Goal: Navigation & Orientation: Find specific page/section

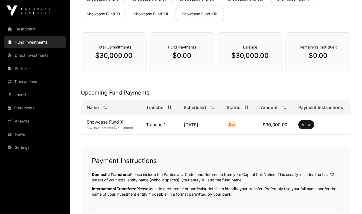
scroll to position [85, 0]
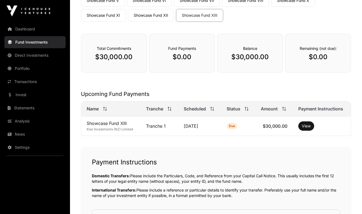
click at [306, 124] on button "View" at bounding box center [306, 125] width 16 height 9
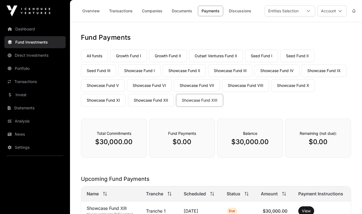
scroll to position [0, 0]
click at [183, 11] on link "Documents" at bounding box center [182, 11] width 28 height 10
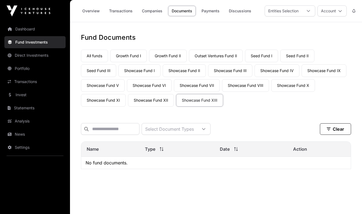
click at [156, 12] on link "Companies" at bounding box center [152, 11] width 28 height 10
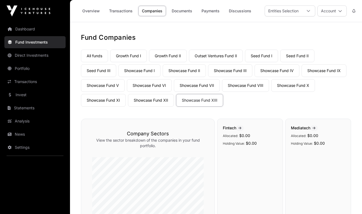
click at [212, 10] on link "Payments" at bounding box center [210, 11] width 25 height 10
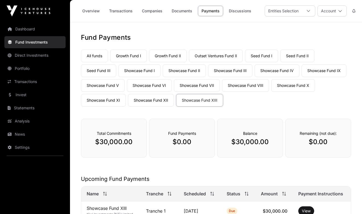
click at [24, 28] on link "Dashboard" at bounding box center [34, 29] width 61 height 12
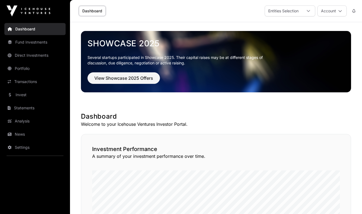
click at [26, 81] on link "Transactions" at bounding box center [34, 81] width 61 height 12
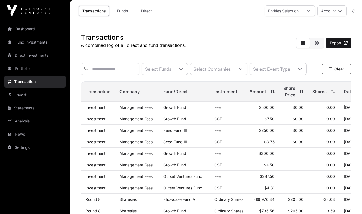
click at [25, 108] on link "Statements" at bounding box center [34, 108] width 61 height 12
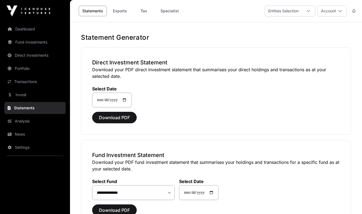
click at [354, 10] on icon at bounding box center [353, 11] width 3 height 4
